Goal: Information Seeking & Learning: Learn about a topic

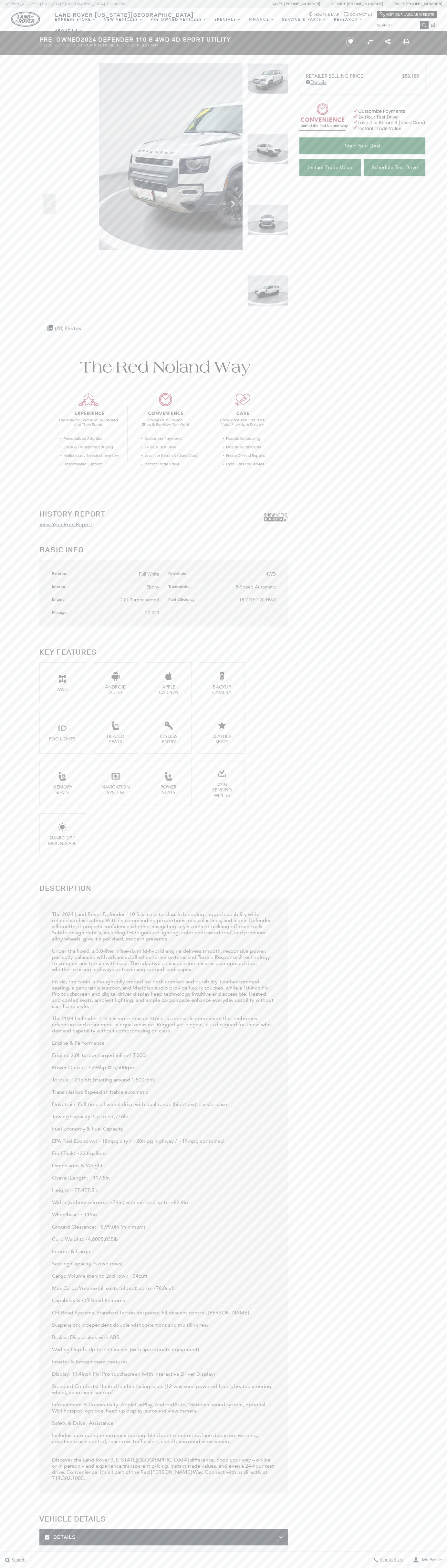
click at [345, 13] on icon "Chat Bubble Icon" at bounding box center [345, 14] width 4 height 4
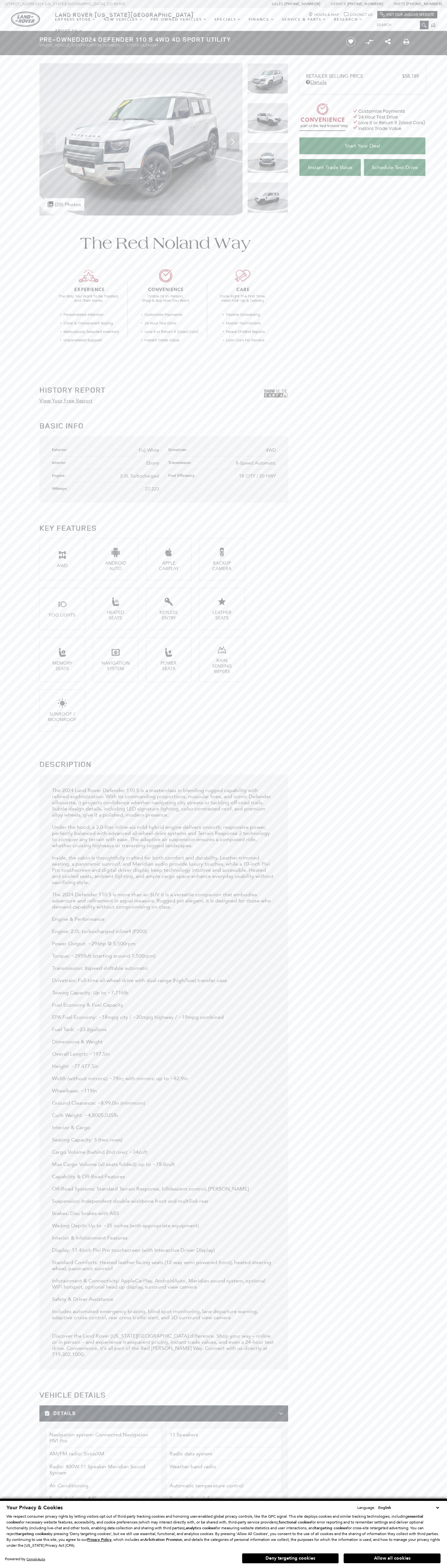
click at [392, 1558] on button "Allow all cookies" at bounding box center [392, 1558] width 97 height 10
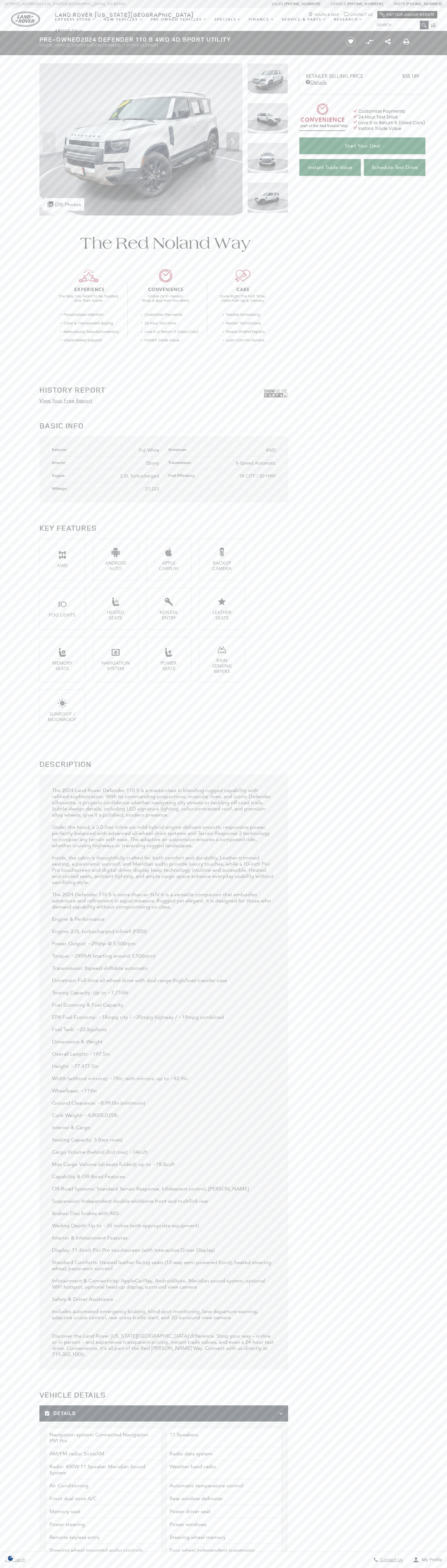
click at [149, 450] on span "Fuji White" at bounding box center [149, 450] width 20 height 5
click at [267, 122] on img at bounding box center [267, 118] width 41 height 30
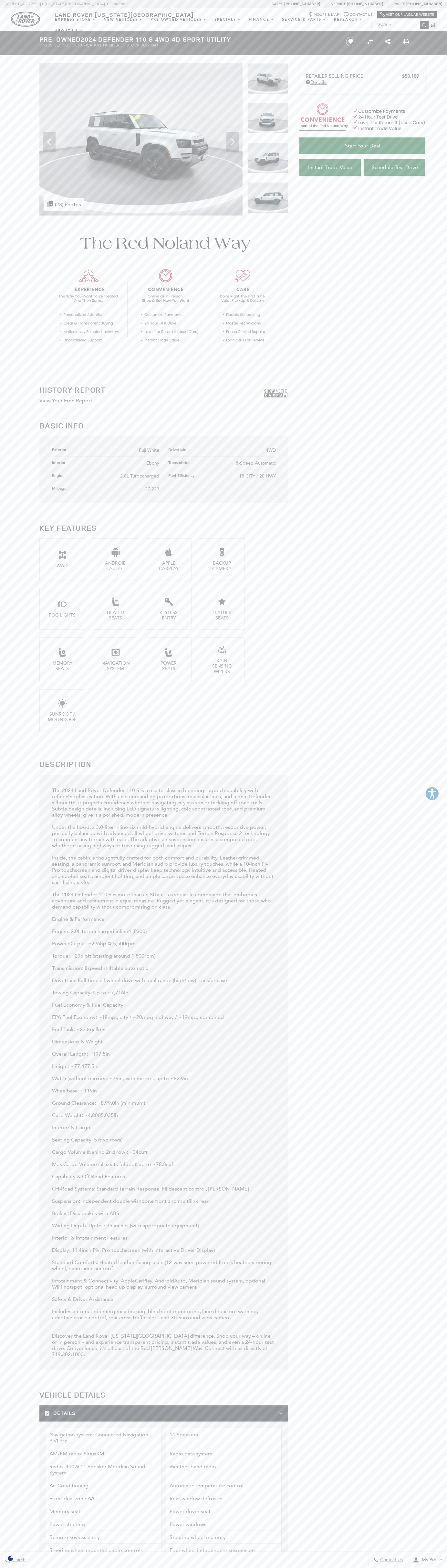
click at [72, 394] on h2 "History Report" at bounding box center [72, 390] width 66 height 9
click at [432, 19] on div "Land Rover [US_STATE][GEOGRAPHIC_DATA] Map Marker Icon Hours & Map Chat Bubble …" at bounding box center [224, 13] width 447 height 12
click at [443, 1169] on section "History Report View Your Free Report Basic Info Exterior: Fuji White Drivetrain…" at bounding box center [224, 1465] width 447 height 2500
click at [49, 1567] on html "This website is AudioEye enabled and is being optimized for accessibility. To o…" at bounding box center [224, 1446] width 447 height 2893
click at [16, 1126] on section "History Report View Your Free Report Basic Info Exterior: Fuji White Drivetrain…" at bounding box center [224, 1465] width 447 height 2500
